Goal: Task Accomplishment & Management: Manage account settings

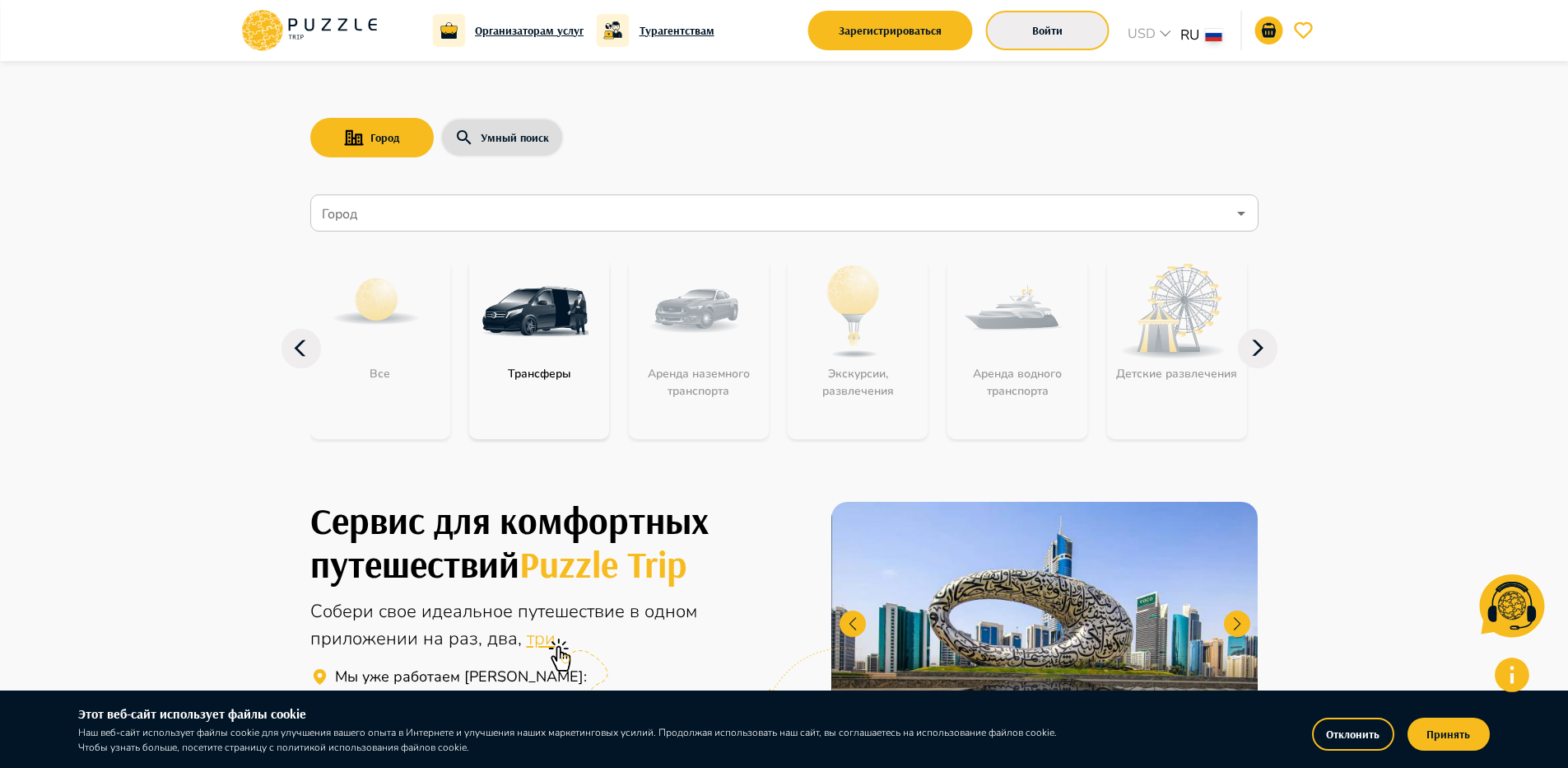
click at [1071, 38] on button "Войти" at bounding box center [1048, 30] width 124 height 40
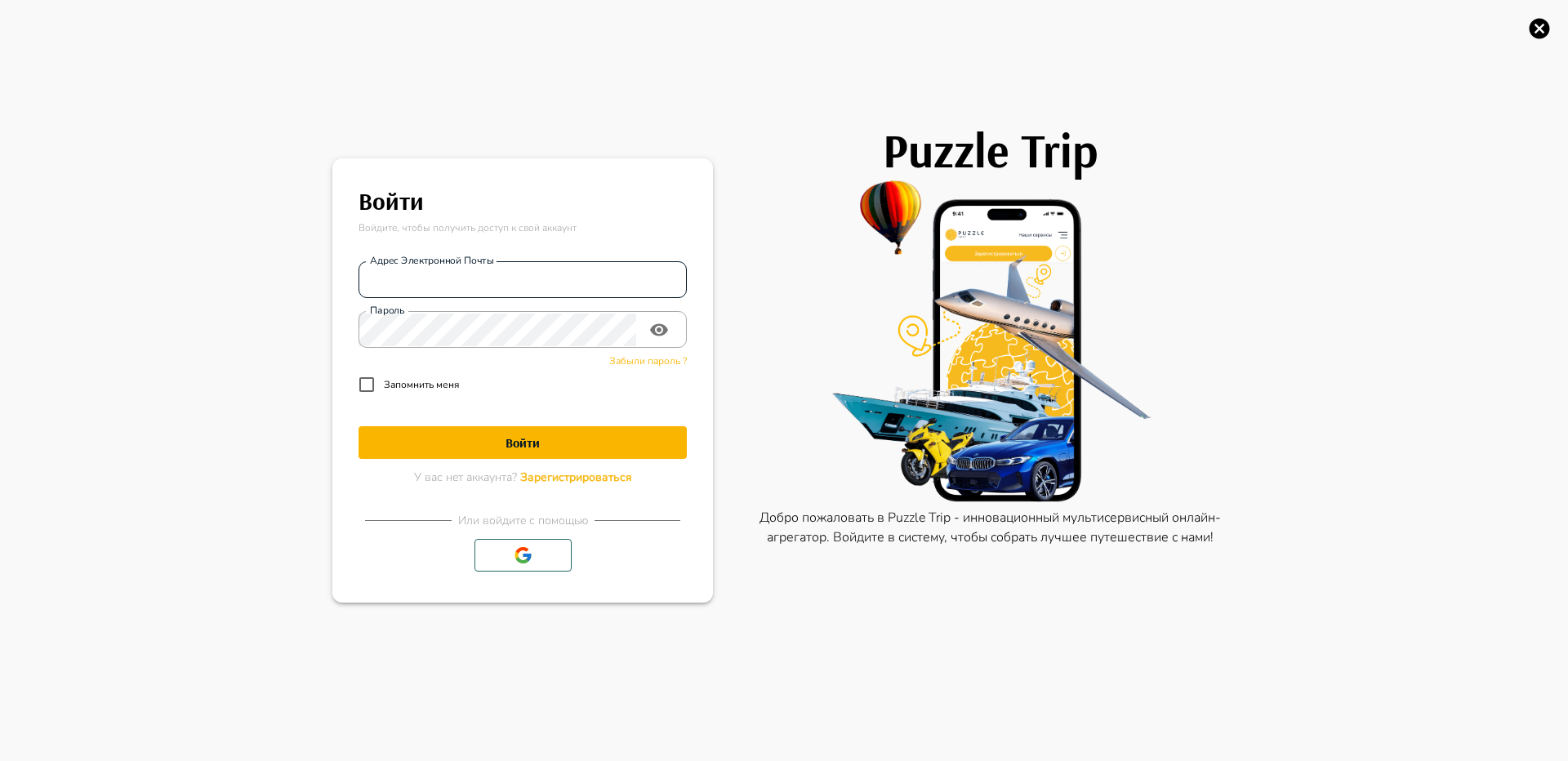
click at [583, 276] on input "Адрес электронной почты" at bounding box center [523, 280] width 328 height 33
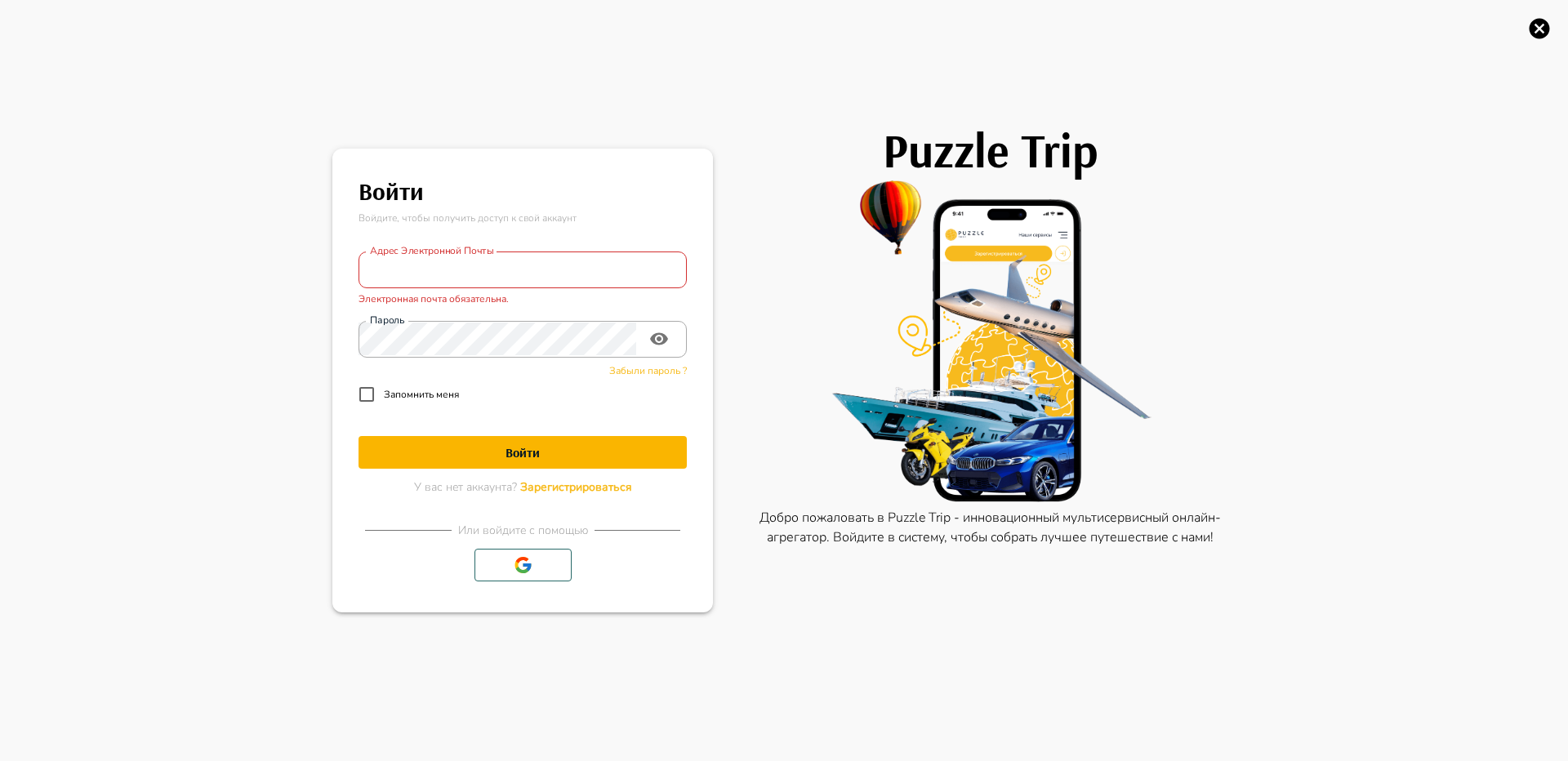
click at [963, 301] on img at bounding box center [990, 341] width 490 height 327
click at [625, 276] on input "Адрес электронной почты" at bounding box center [523, 270] width 328 height 33
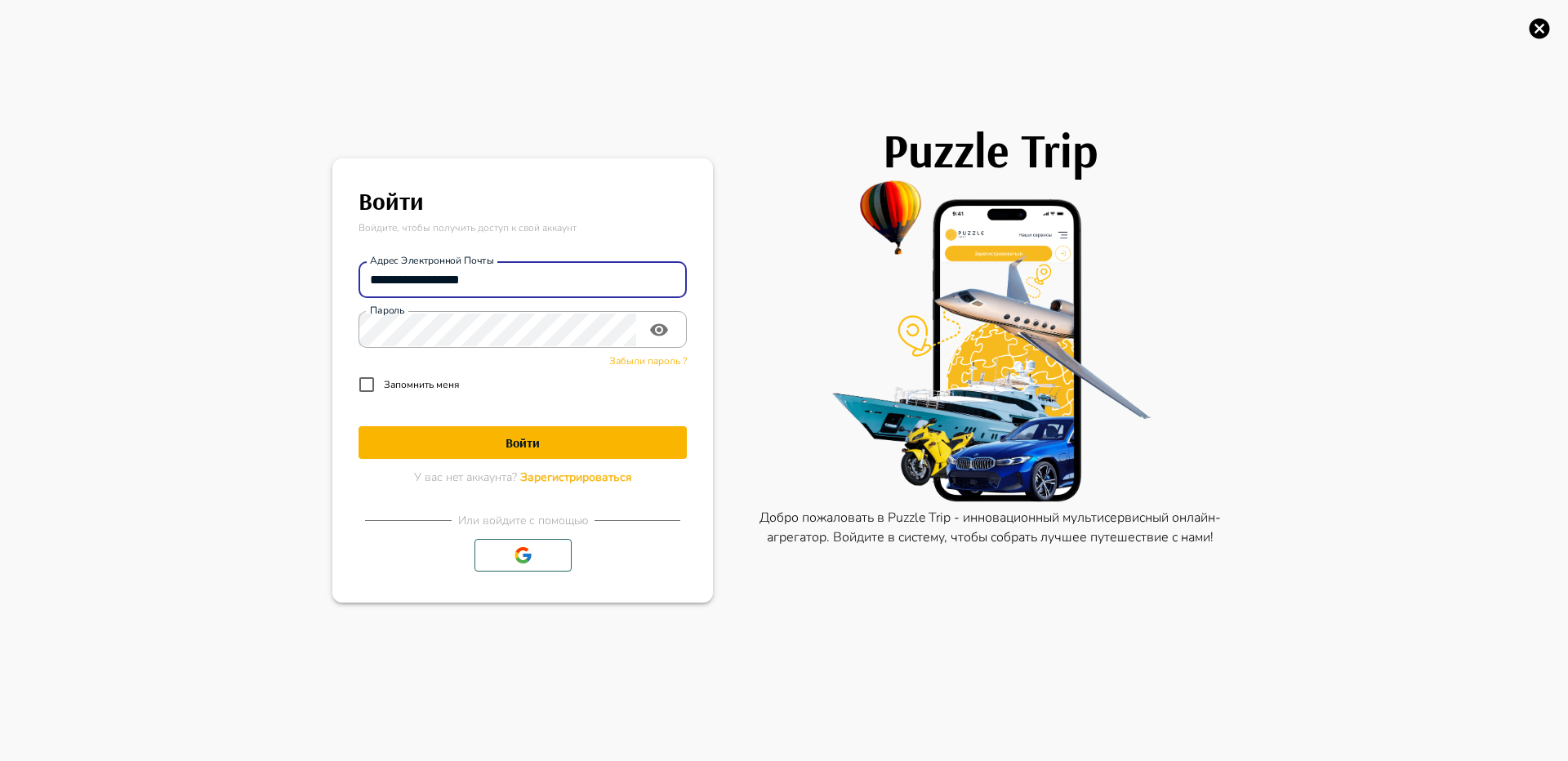
type input "**********"
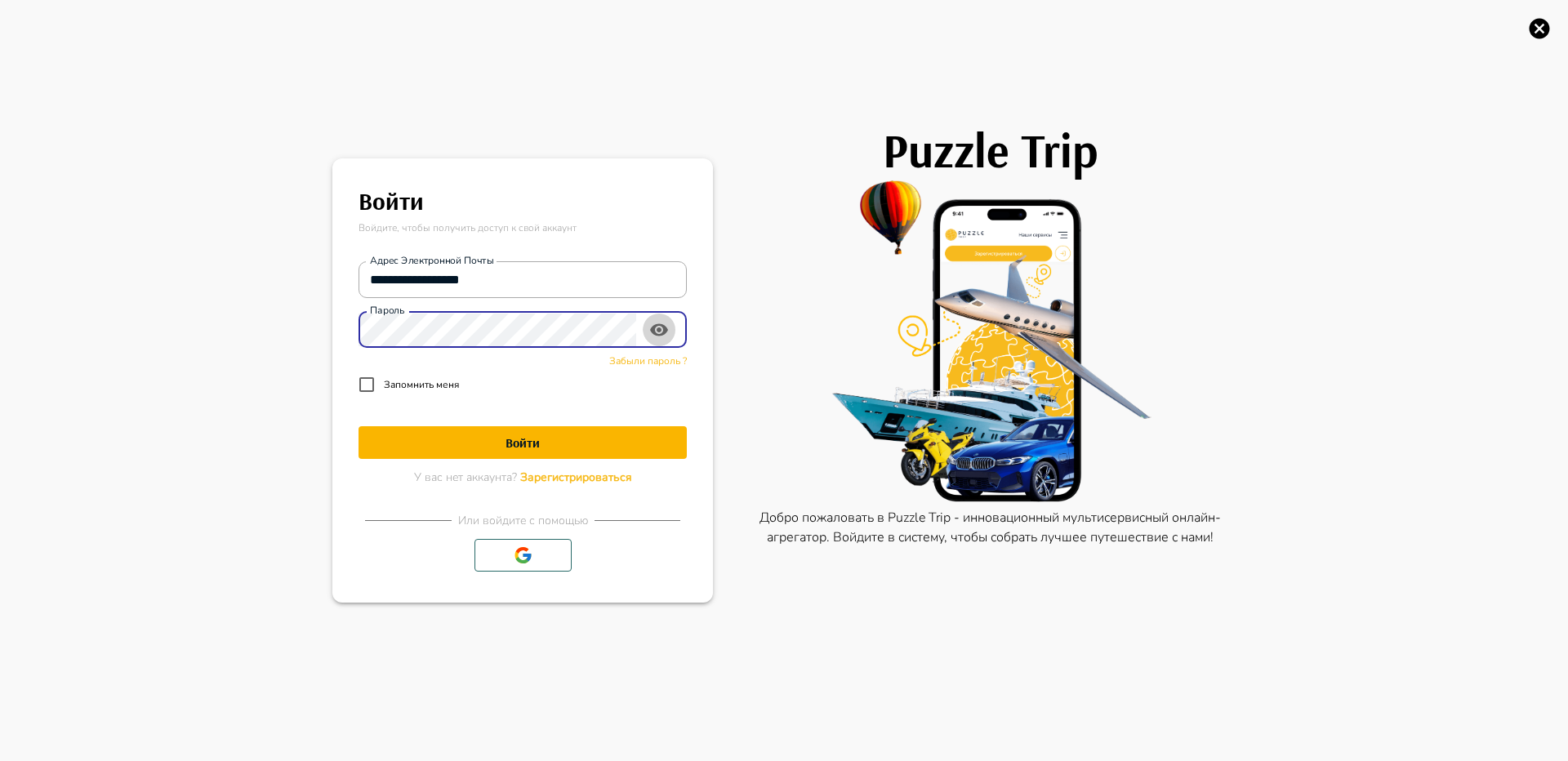
click at [659, 335] on icon "toggle password visibility" at bounding box center [658, 329] width 18 height 12
click at [659, 335] on icon "toggle password visibility" at bounding box center [658, 330] width 18 height 15
click at [480, 444] on h1 "Войти" at bounding box center [523, 443] width 328 height 15
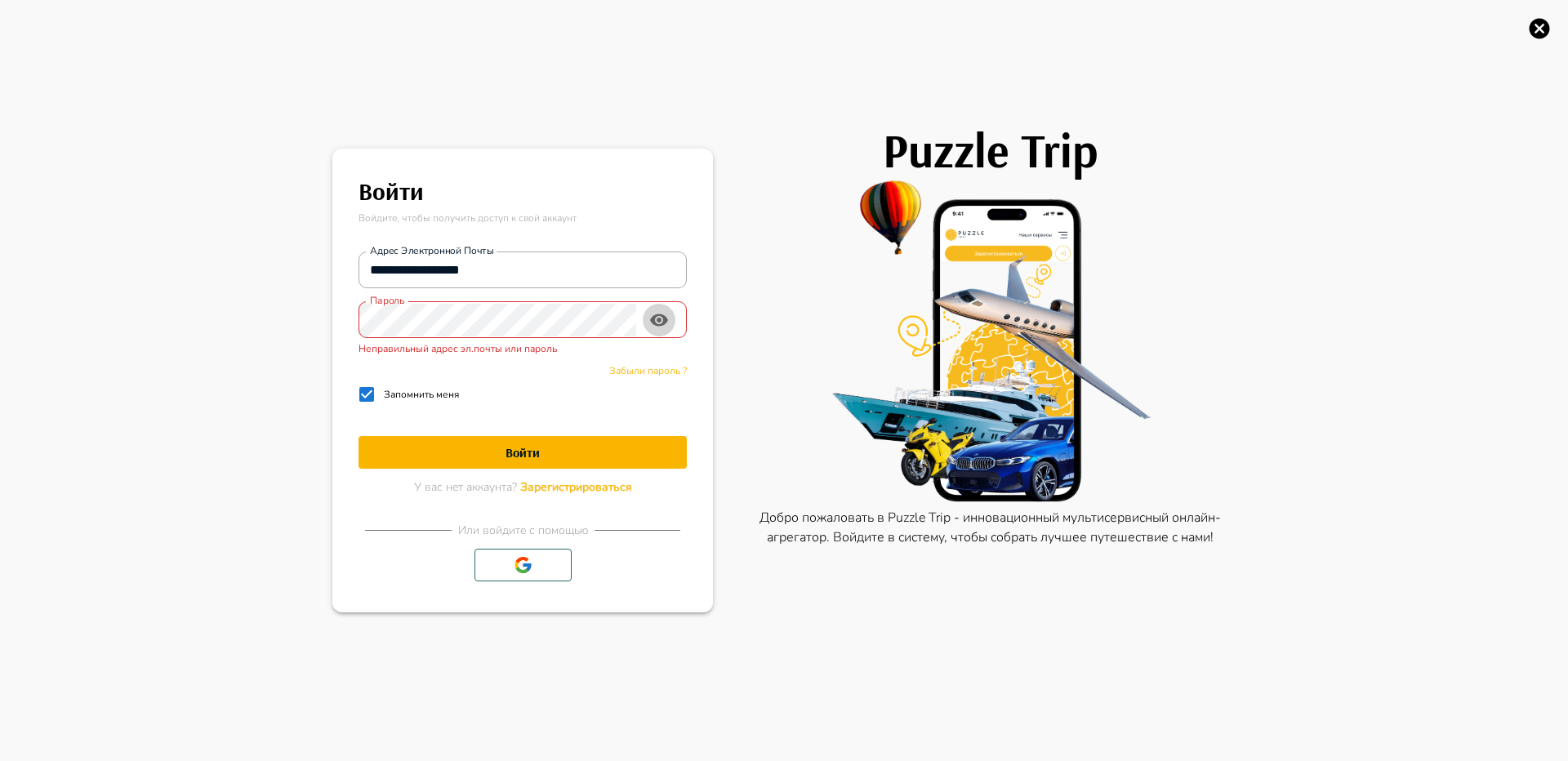
click at [657, 318] on icon "toggle password visibility" at bounding box center [658, 319] width 18 height 12
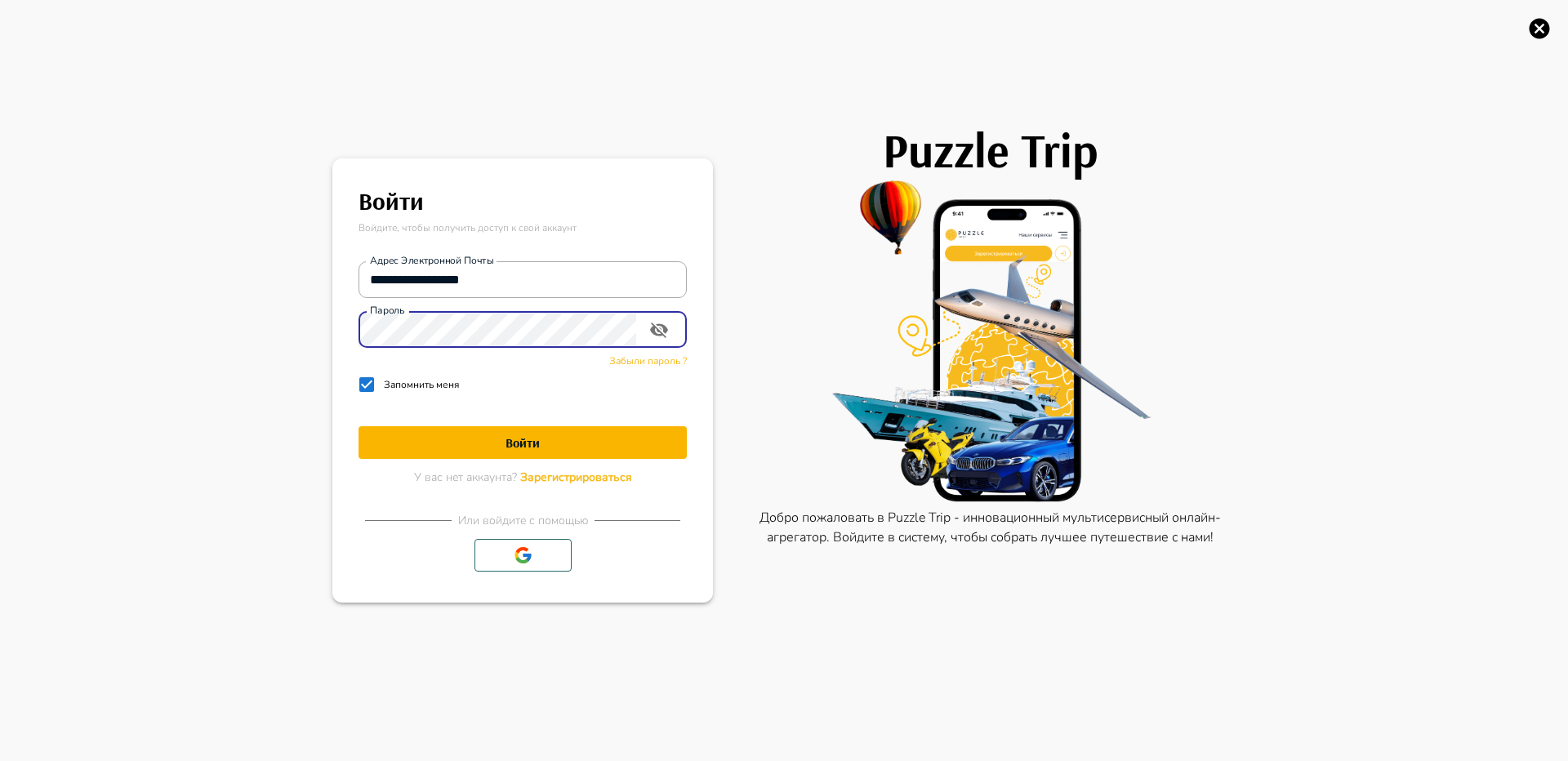
click at [499, 451] on button "Войти" at bounding box center [523, 443] width 328 height 33
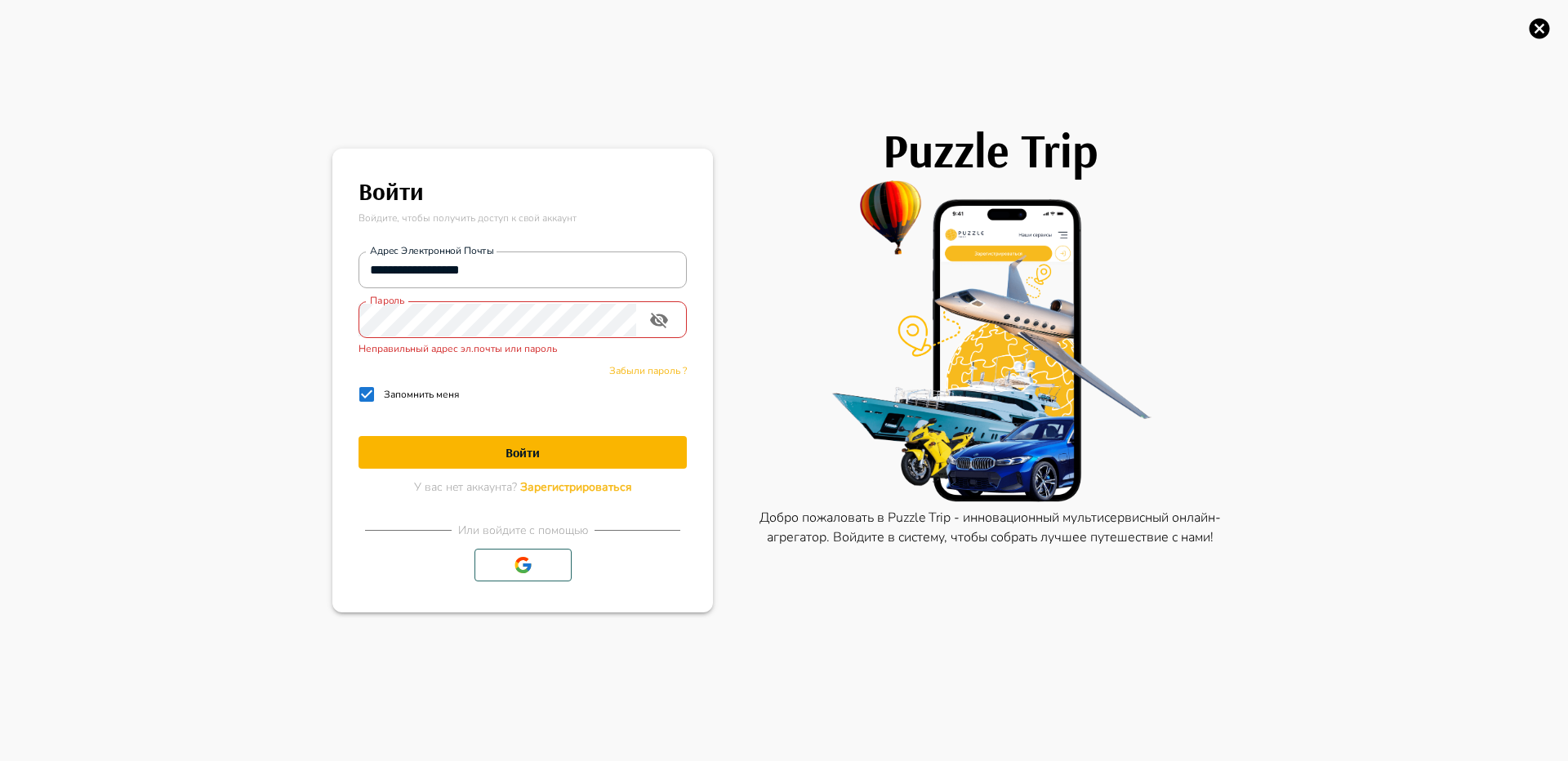
click at [639, 371] on span "Забыли пароль ?" at bounding box center [648, 370] width 77 height 13
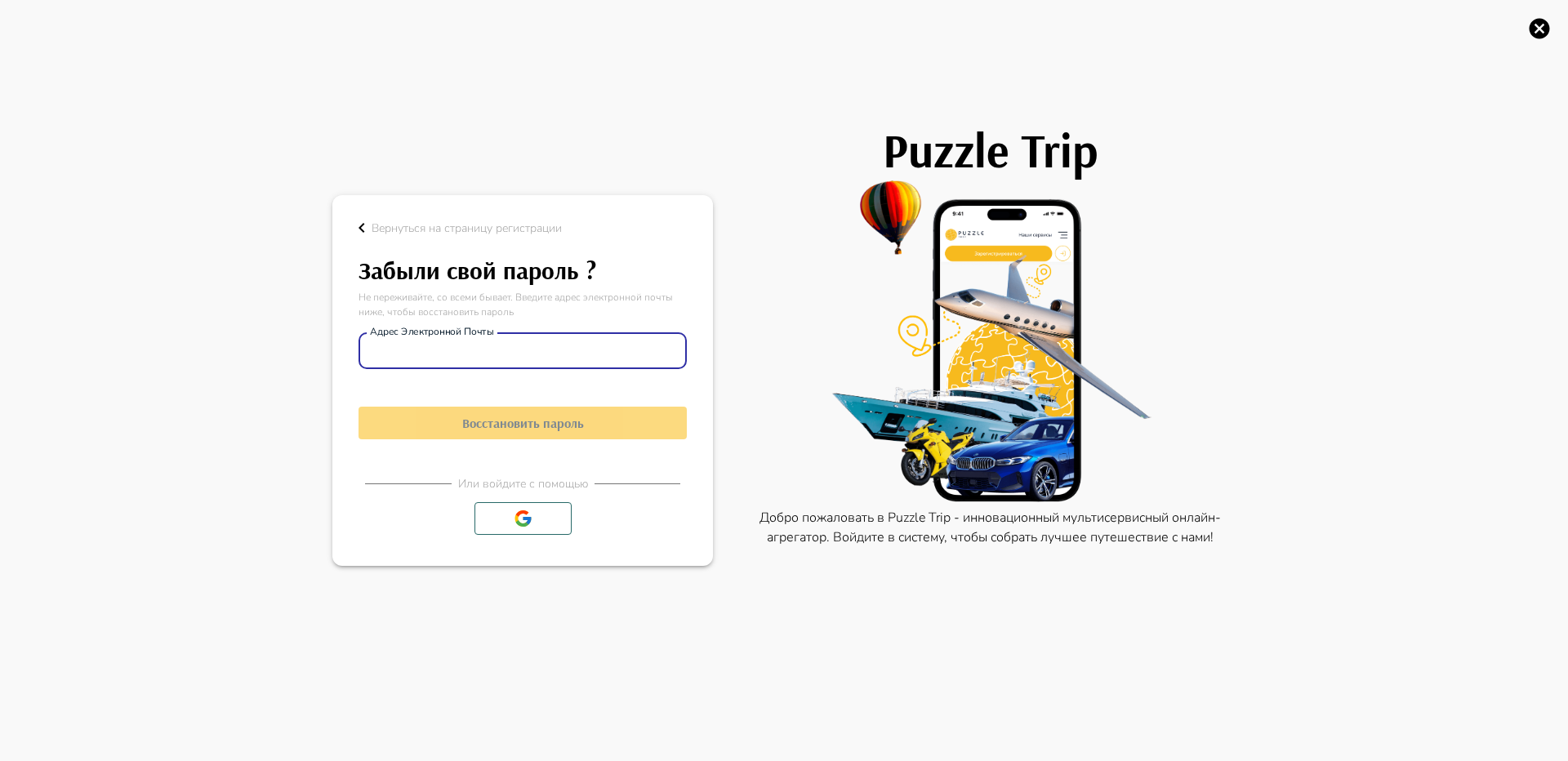
click at [560, 347] on input "Адрес электронной почты" at bounding box center [523, 351] width 328 height 33
type input "**********"
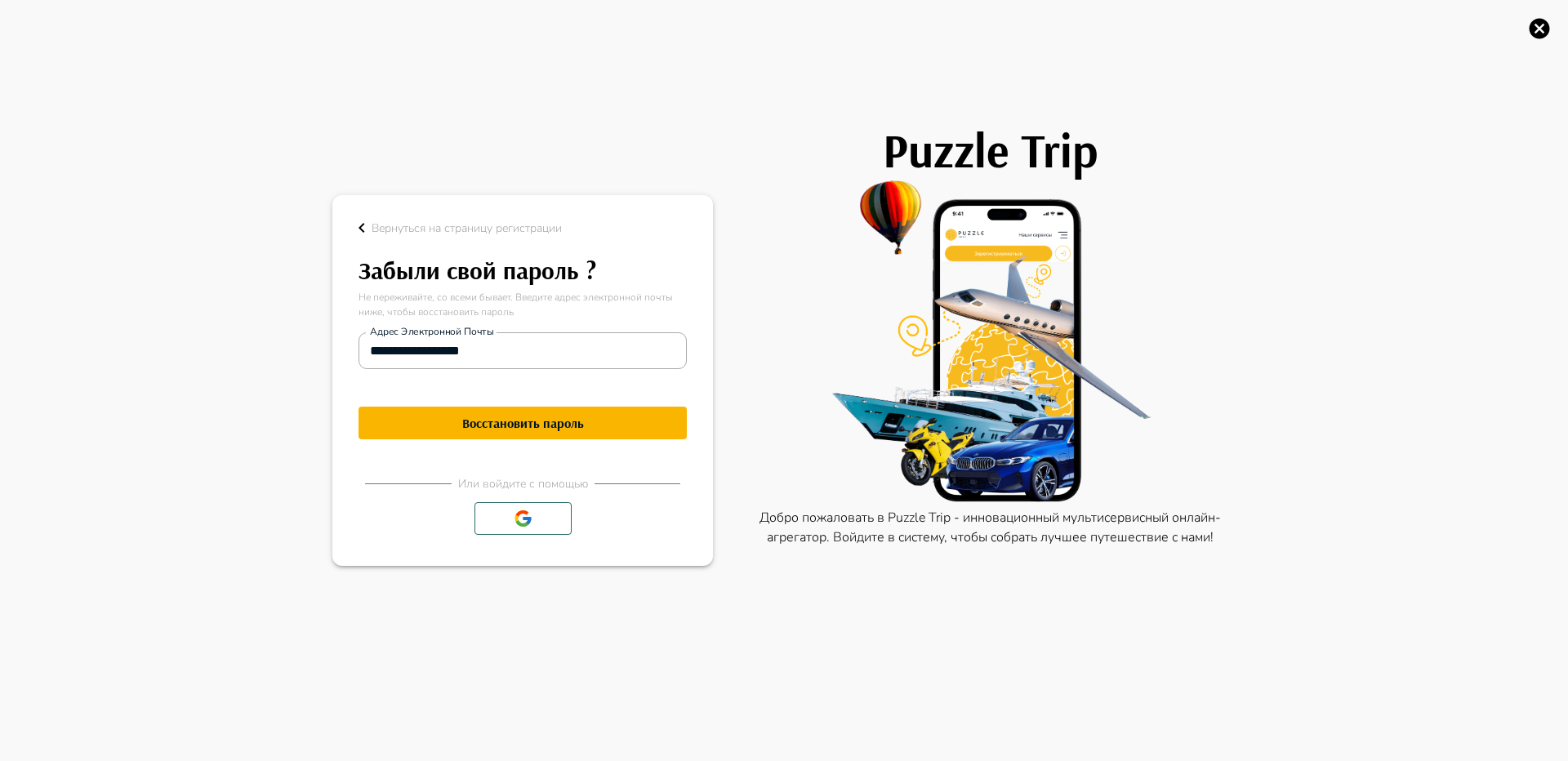
click at [446, 419] on h1 "Восстановить пароль" at bounding box center [523, 423] width 328 height 15
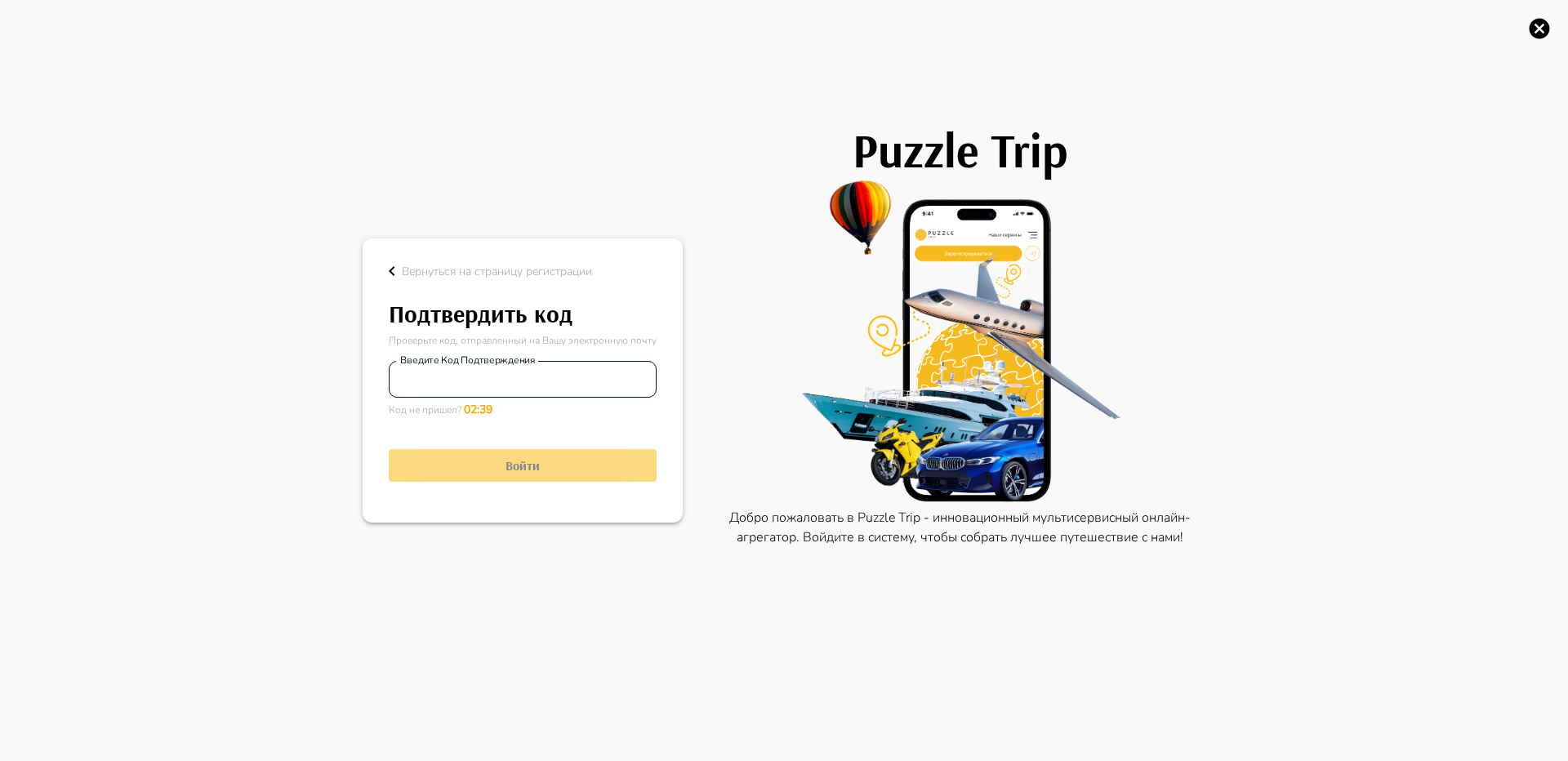
click at [528, 379] on input "Введите код подтверждения" at bounding box center [523, 379] width 268 height 33
type input "******"
click at [502, 474] on button "Войти" at bounding box center [523, 465] width 268 height 33
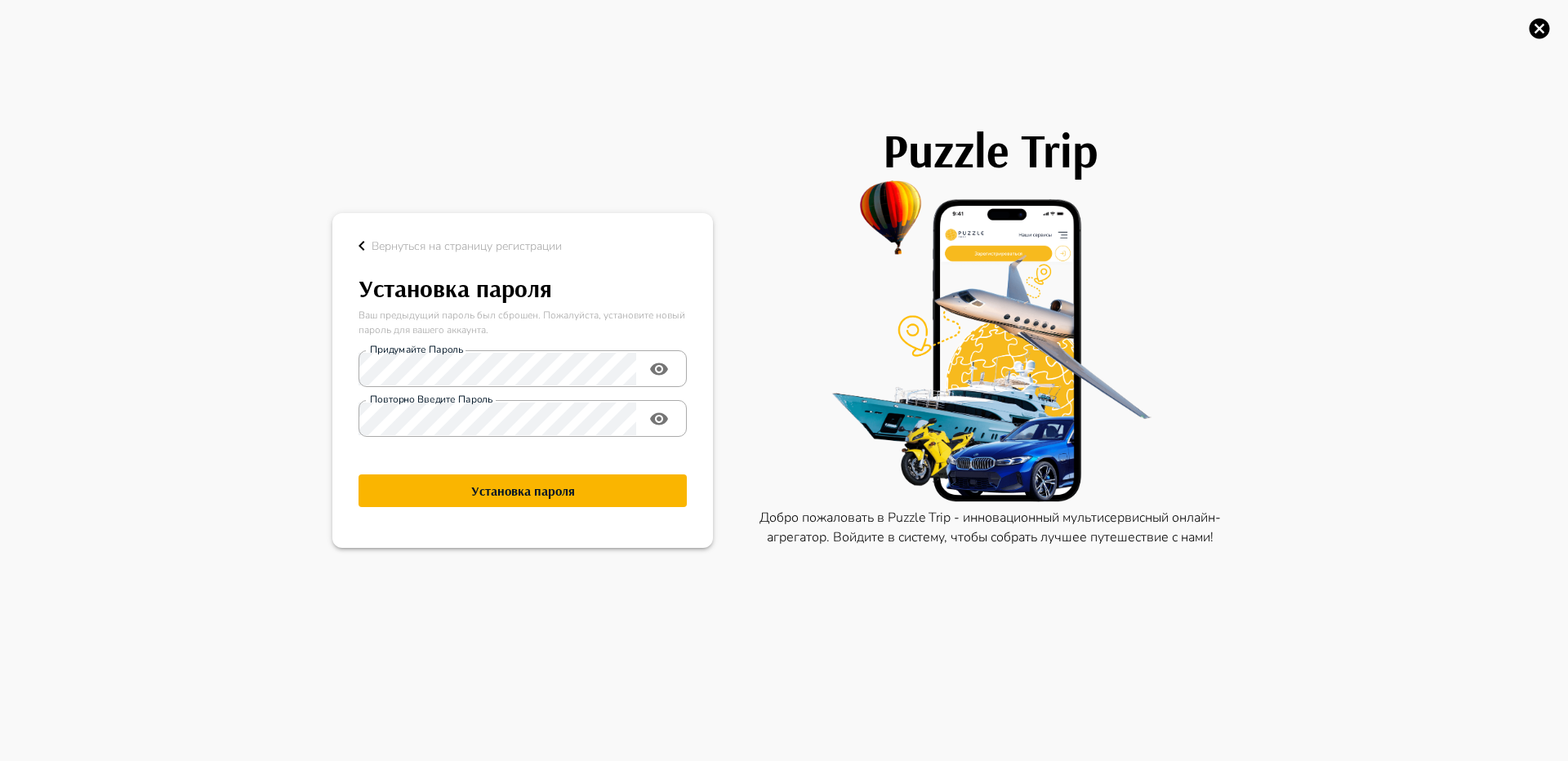
click at [528, 494] on h1 "Установка пароля" at bounding box center [523, 491] width 328 height 15
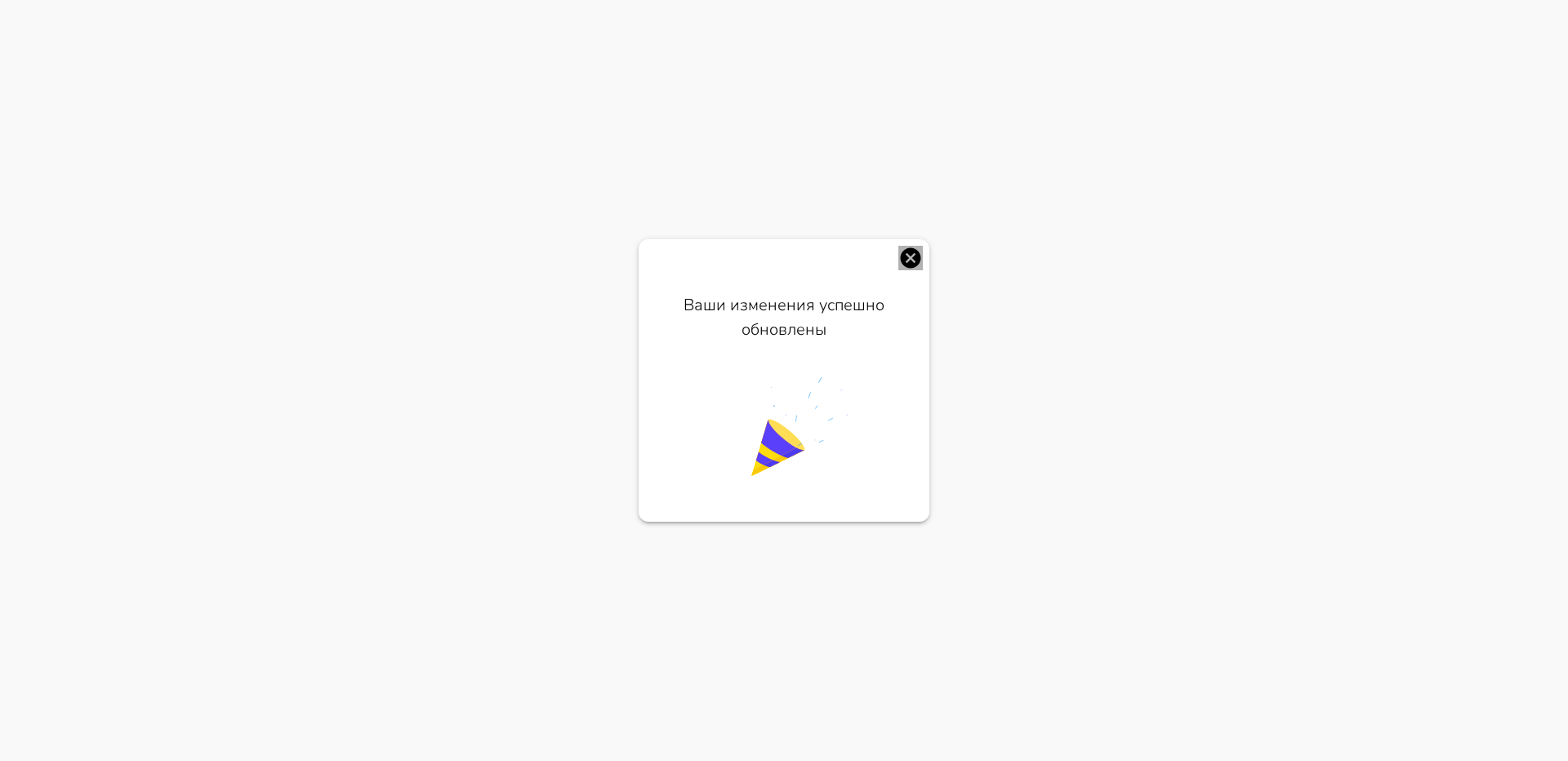
click at [915, 260] on icon "button" at bounding box center [911, 258] width 21 height 21
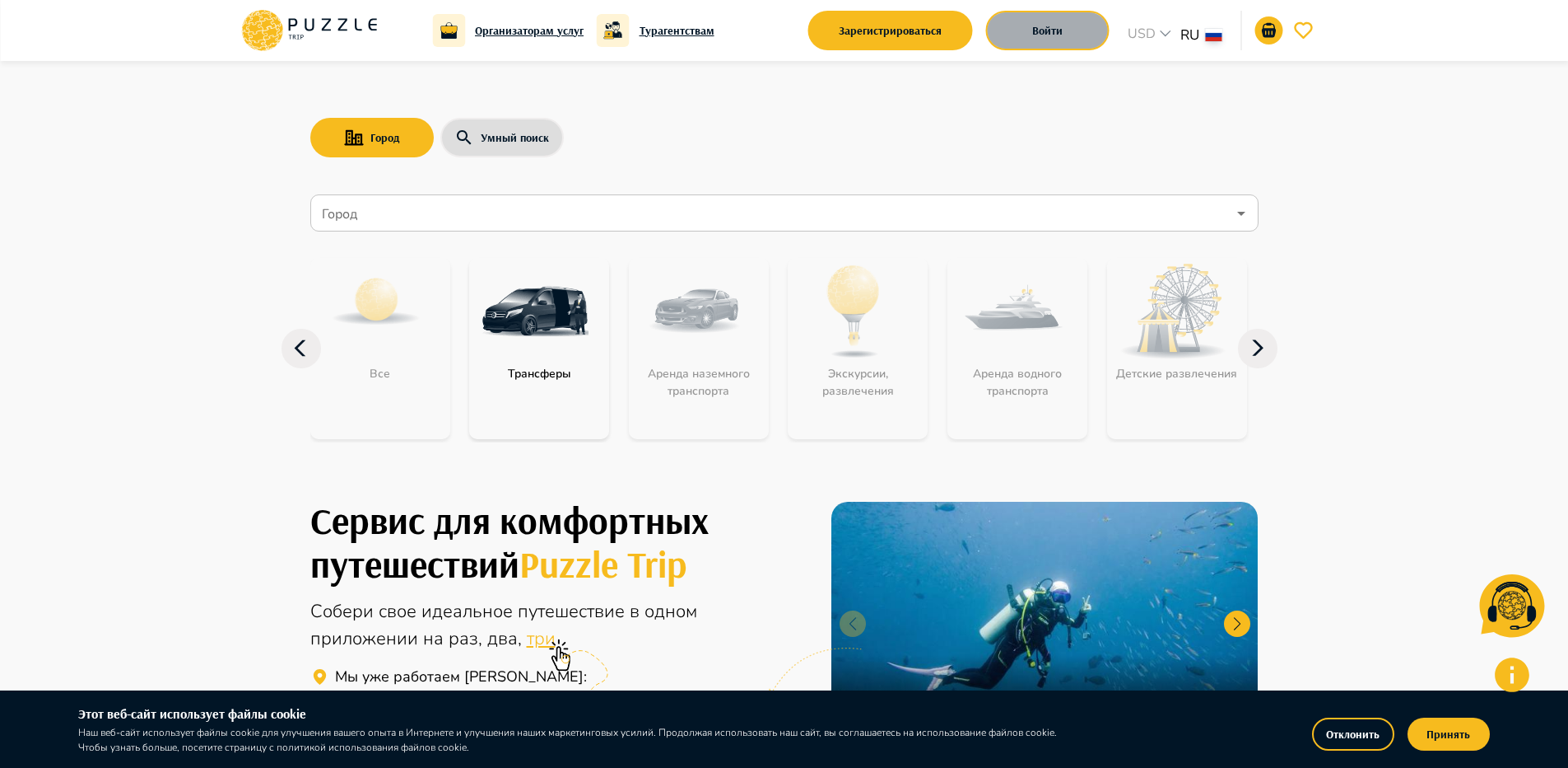
click at [1041, 25] on button "Войти" at bounding box center [1048, 30] width 124 height 40
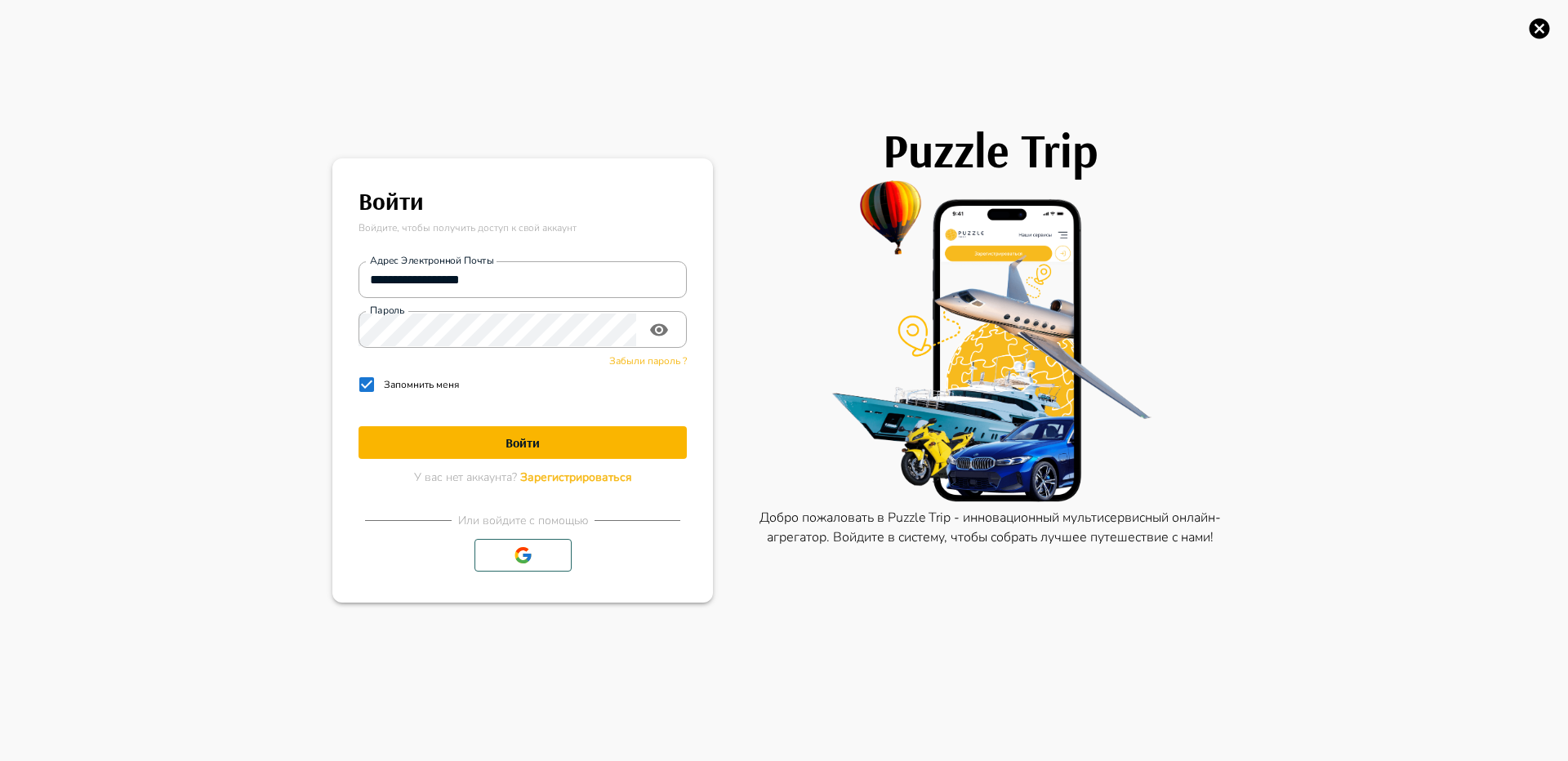
click at [495, 347] on div "Забыли пароль ?" at bounding box center [523, 357] width 328 height 20
click at [647, 327] on button "toggle password visibility" at bounding box center [659, 329] width 33 height 33
click at [294, 312] on div "**********" at bounding box center [784, 380] width 1568 height 761
click at [438, 449] on h1 "Войти" at bounding box center [523, 443] width 328 height 15
